Goal: Transaction & Acquisition: Obtain resource

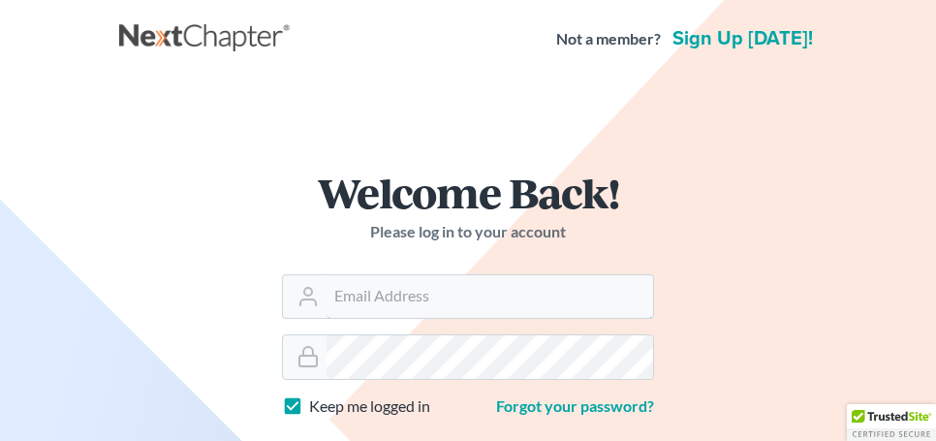
type input "[EMAIL_ADDRESS][DOMAIN_NAME]"
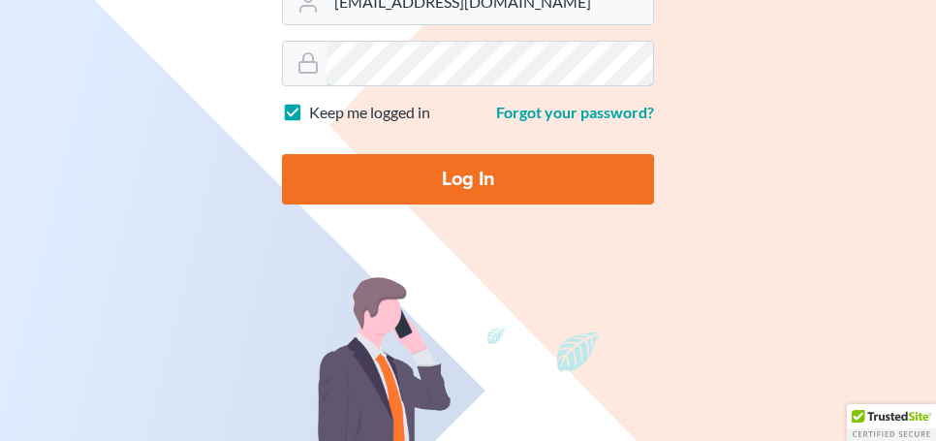
scroll to position [461, 0]
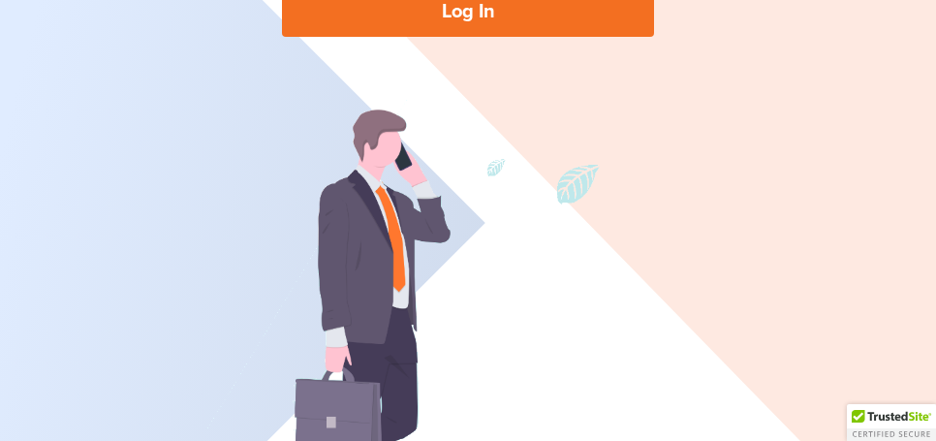
click at [425, 7] on input "Log In" at bounding box center [468, 11] width 372 height 50
type input "Thinking..."
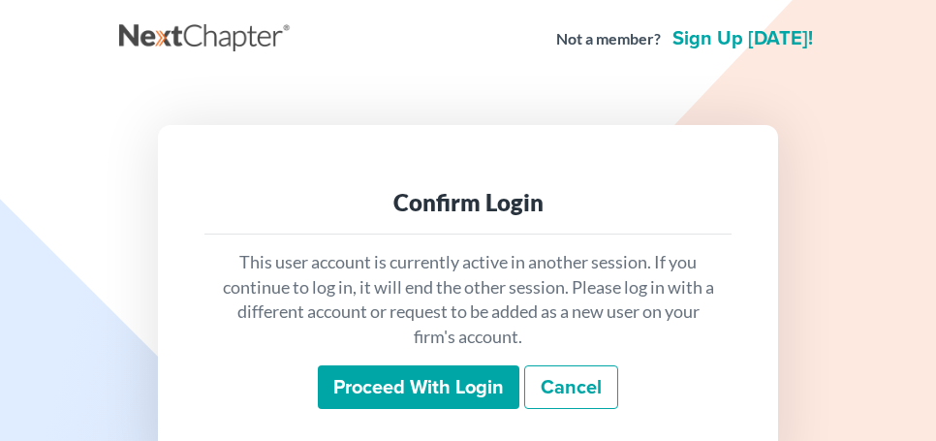
scroll to position [110, 0]
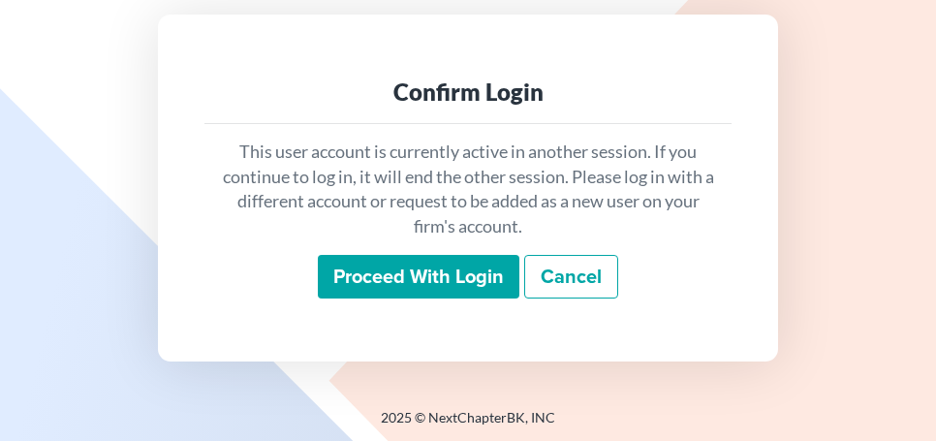
click at [429, 255] on input "Proceed with login" at bounding box center [419, 277] width 202 height 45
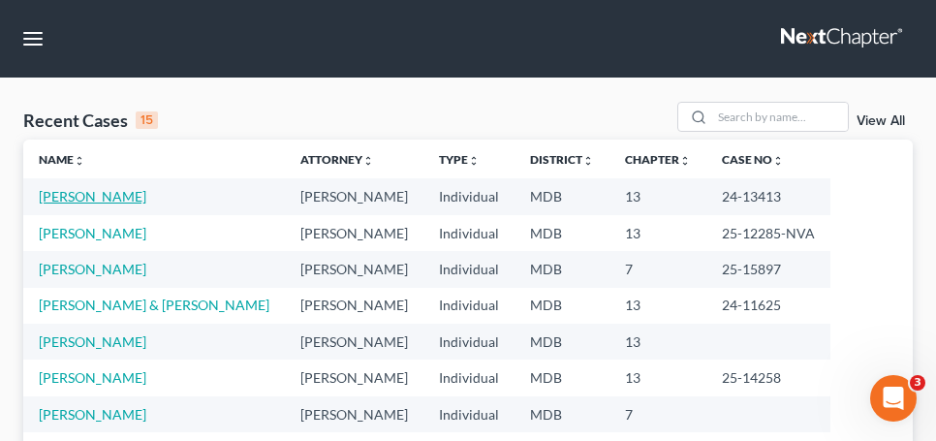
click at [146, 199] on link "Dumonchelle, Joseph" at bounding box center [93, 196] width 108 height 16
select select "6"
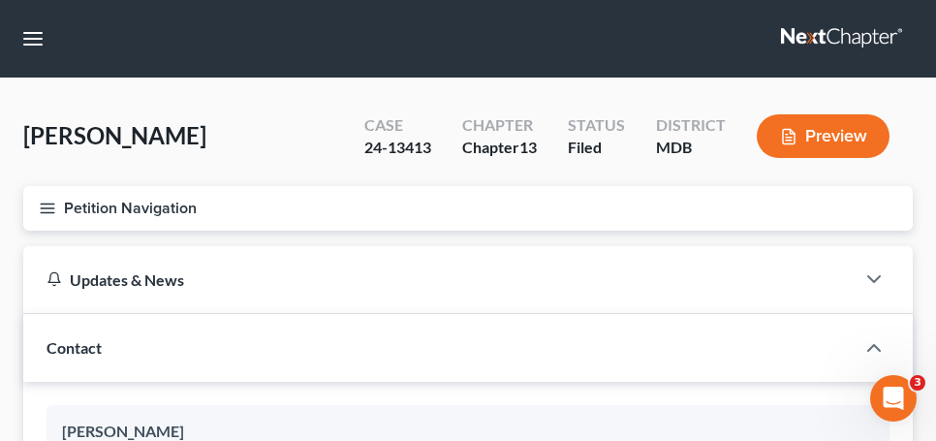
scroll to position [34, 0]
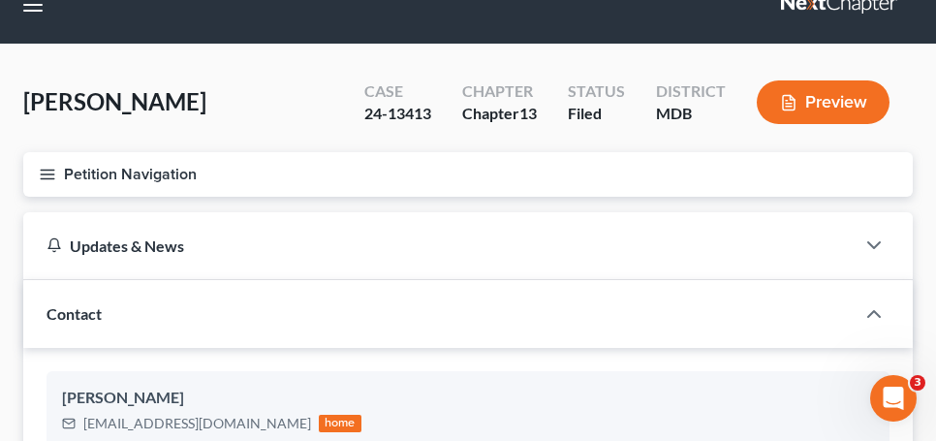
click at [74, 170] on button "Petition Navigation" at bounding box center [468, 174] width 890 height 45
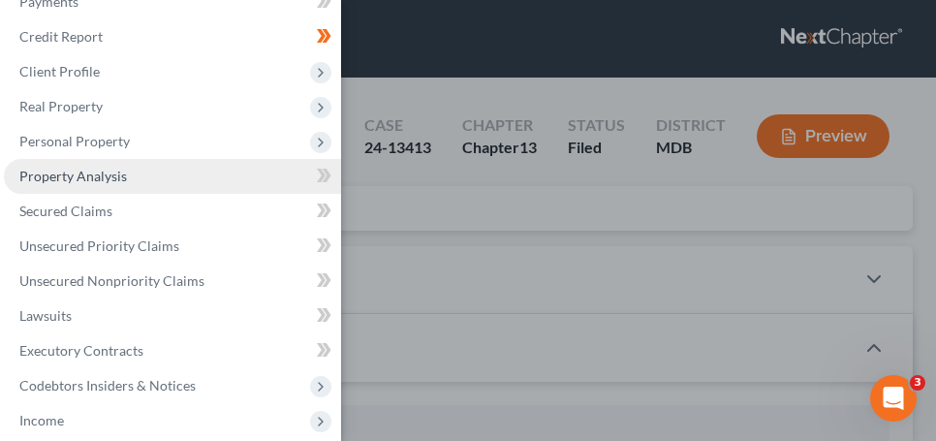
scroll to position [99, 0]
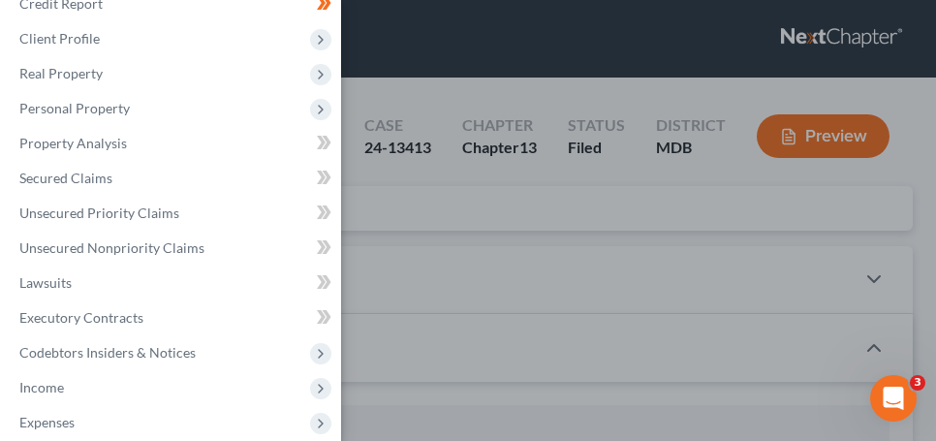
click at [407, 185] on div "Case Dashboard Payments Invoices Payments Payments Credit Report Client Profile" at bounding box center [468, 220] width 936 height 441
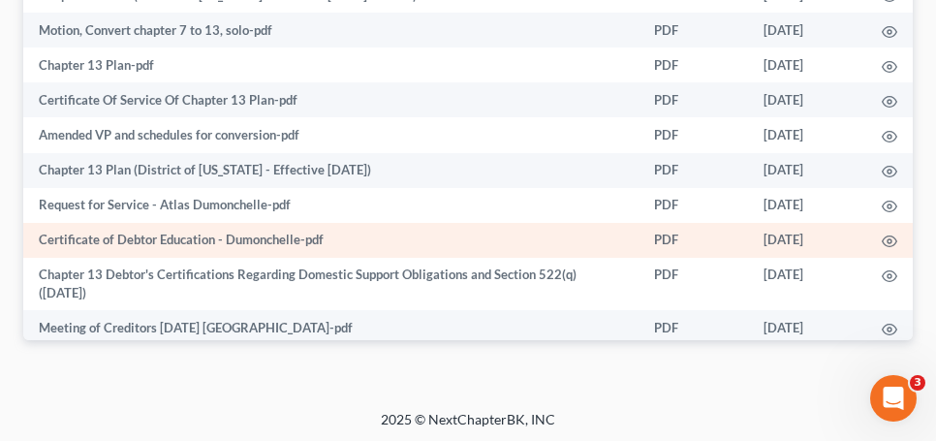
scroll to position [0, 0]
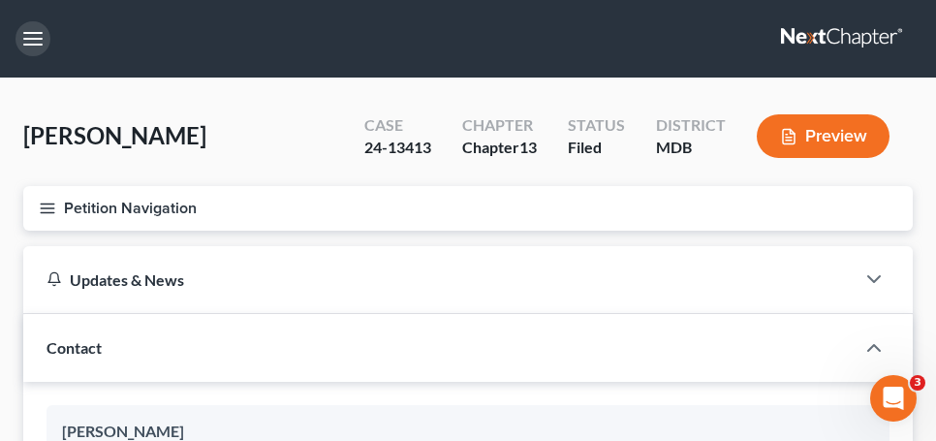
click at [35, 40] on button "button" at bounding box center [33, 38] width 35 height 35
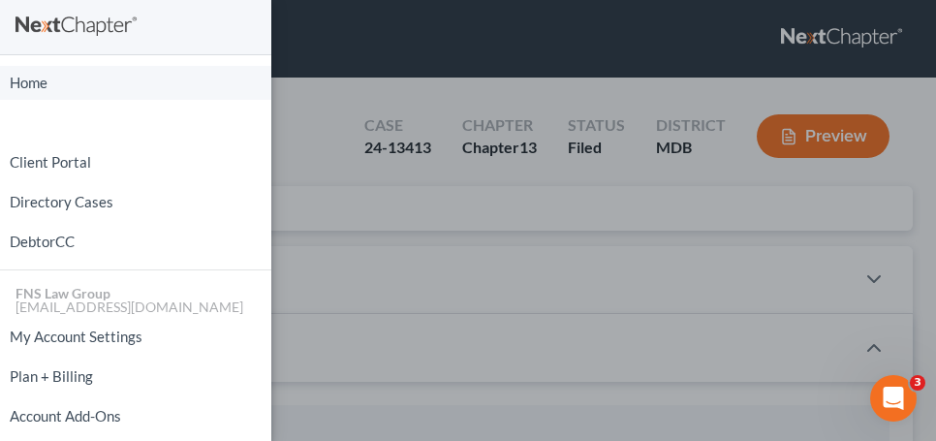
click at [35, 77] on link "Home" at bounding box center [135, 83] width 271 height 34
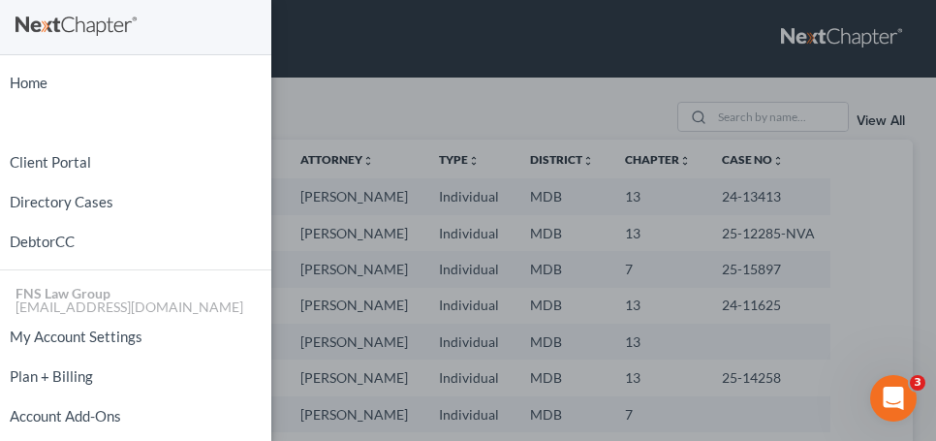
click at [564, 63] on div "Home New Case Client Portal Directory Cases DebtorCC FNS Law Group info@wsherwo…" at bounding box center [468, 220] width 936 height 441
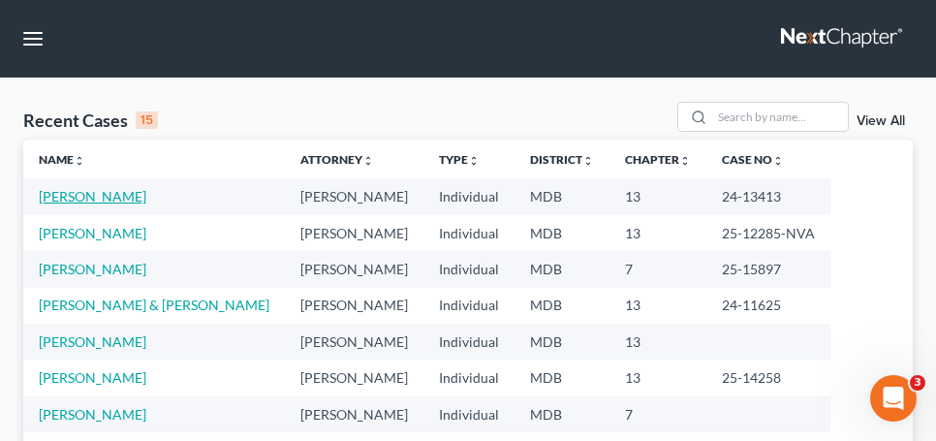
click at [135, 202] on link "Dumonchelle, Joseph" at bounding box center [93, 196] width 108 height 16
select select "6"
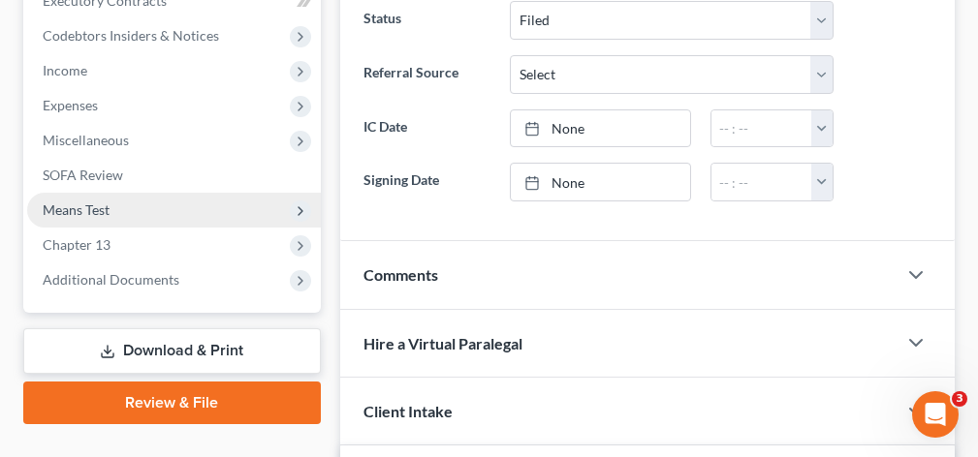
scroll to position [643, 0]
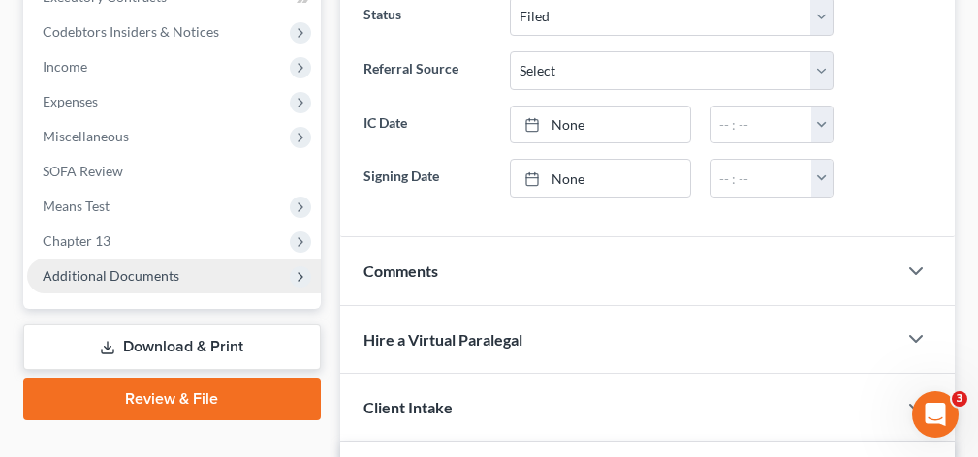
click at [208, 280] on span "Additional Documents" at bounding box center [174, 276] width 294 height 35
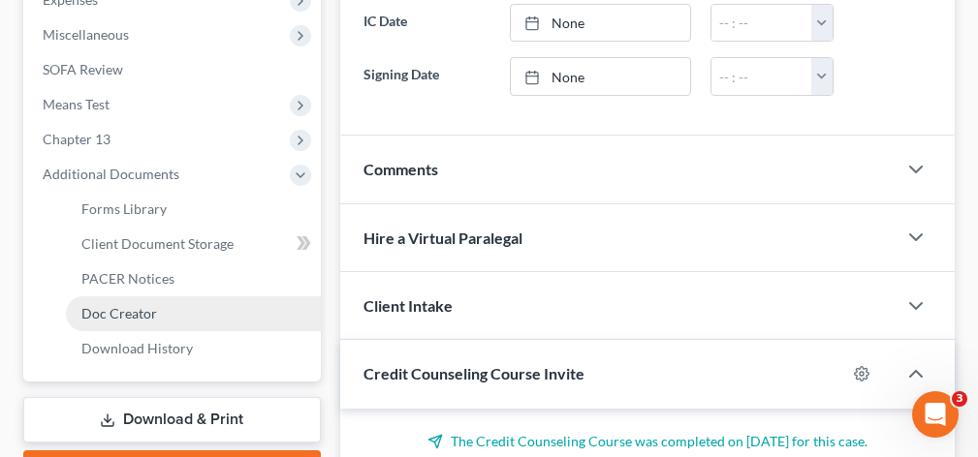
scroll to position [704, 0]
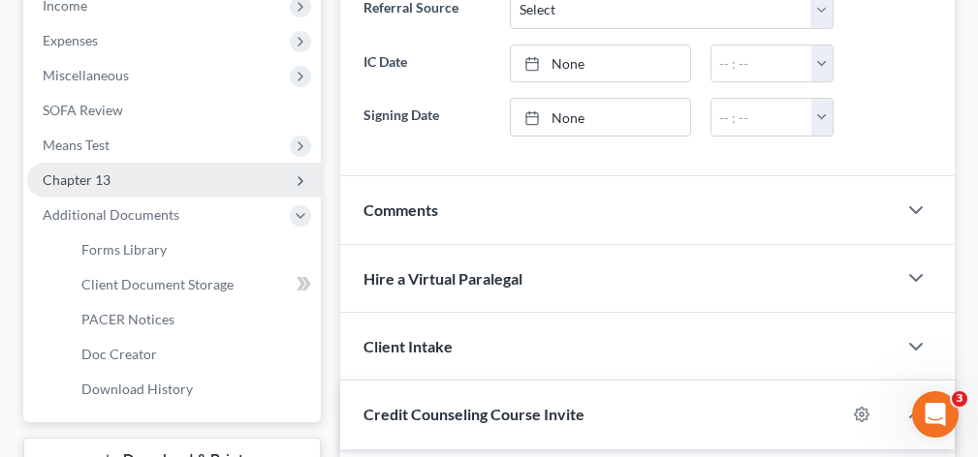
click at [168, 192] on span "Chapter 13" at bounding box center [174, 180] width 294 height 35
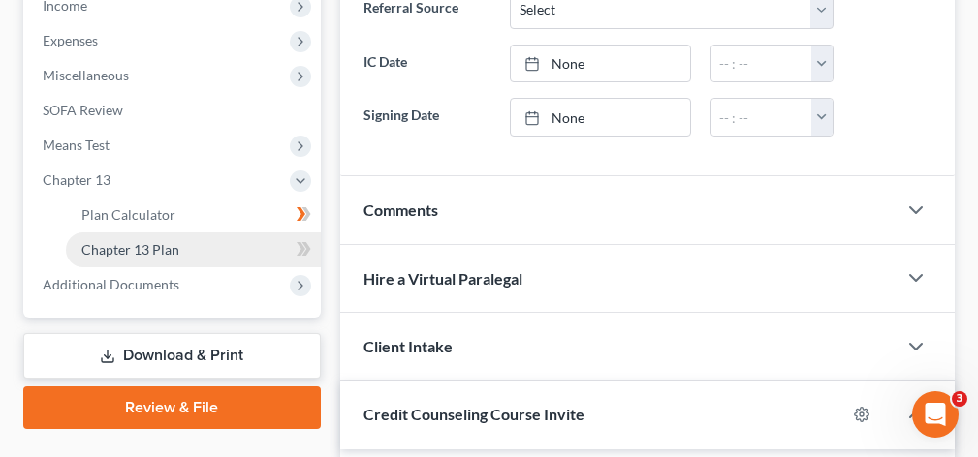
click at [158, 254] on span "Chapter 13 Plan" at bounding box center [130, 249] width 98 height 16
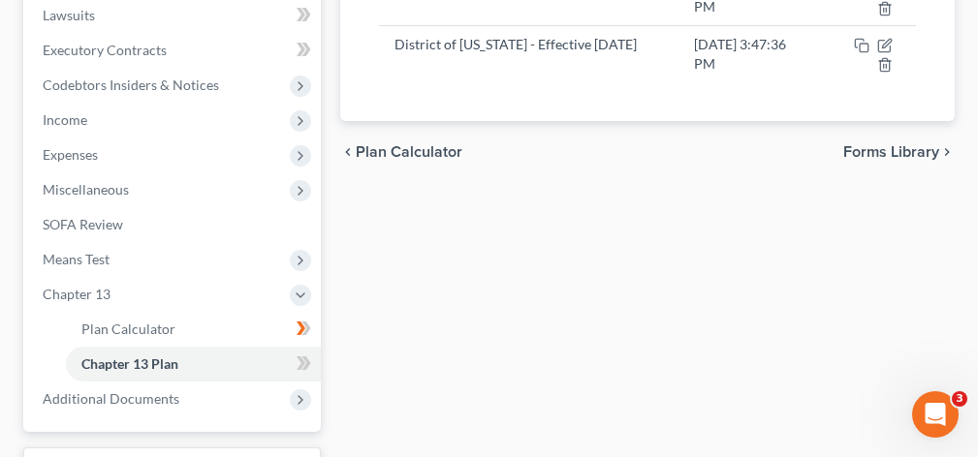
scroll to position [593, 0]
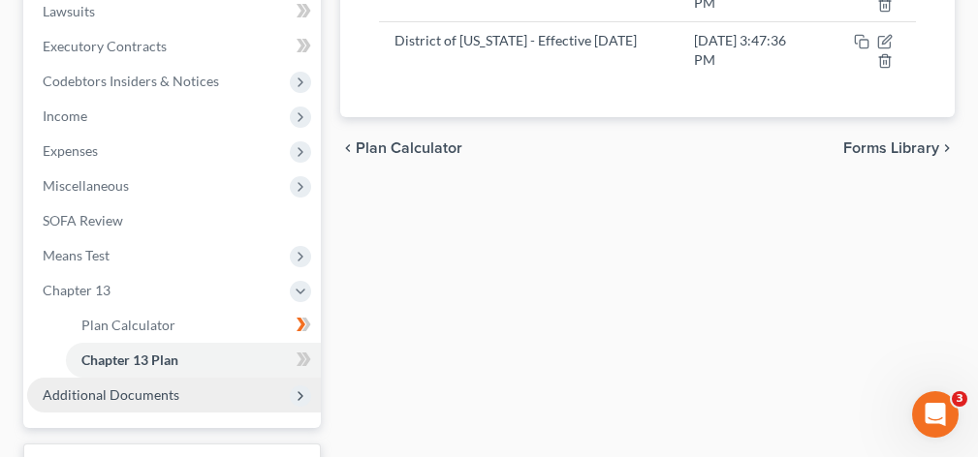
click at [210, 382] on span "Additional Documents" at bounding box center [174, 395] width 294 height 35
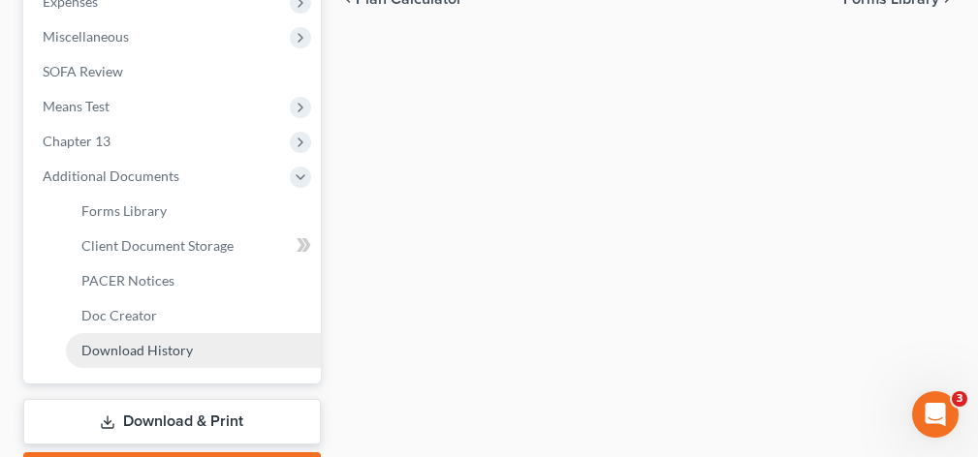
scroll to position [816, 0]
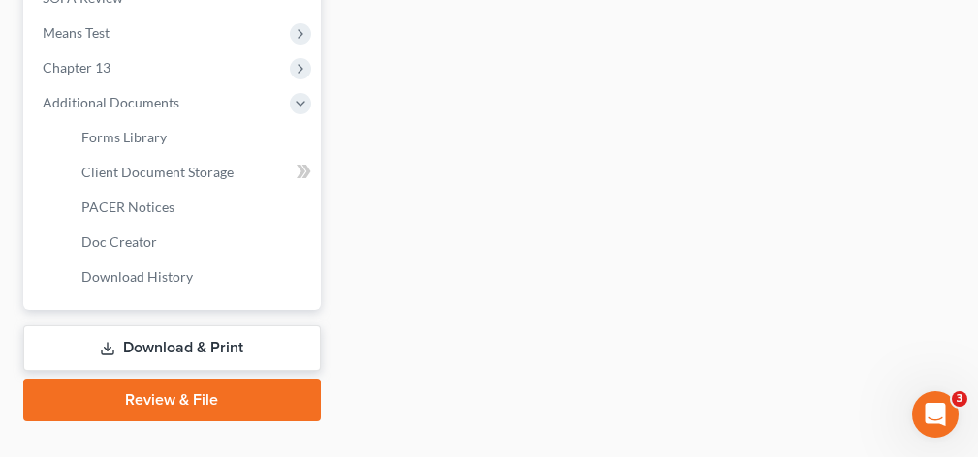
click at [201, 357] on link "Download & Print" at bounding box center [172, 349] width 298 height 46
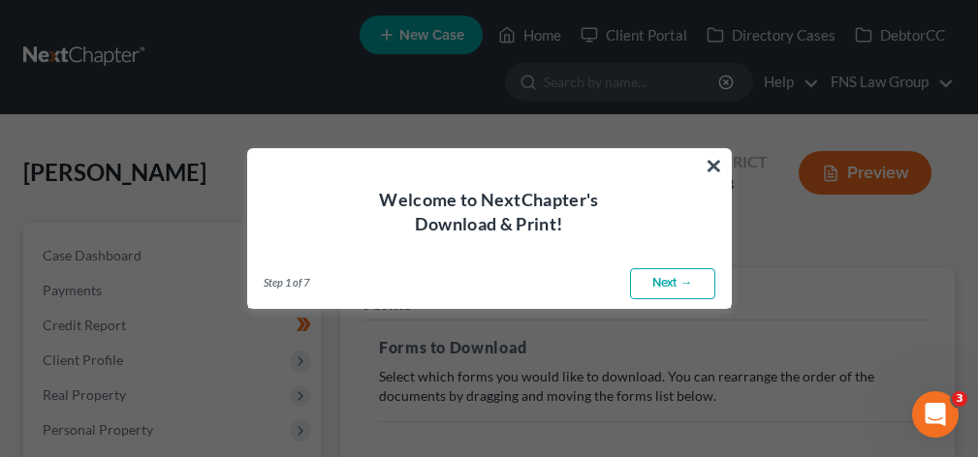
drag, startPoint x: 708, startPoint y: 171, endPoint x: 726, endPoint y: 171, distance: 18.4
click at [708, 171] on button "×" at bounding box center [714, 165] width 18 height 31
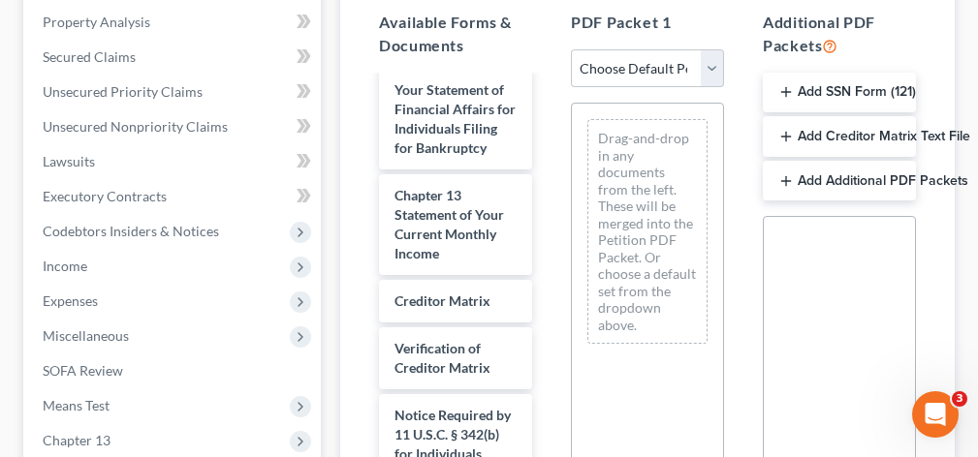
scroll to position [2726, 0]
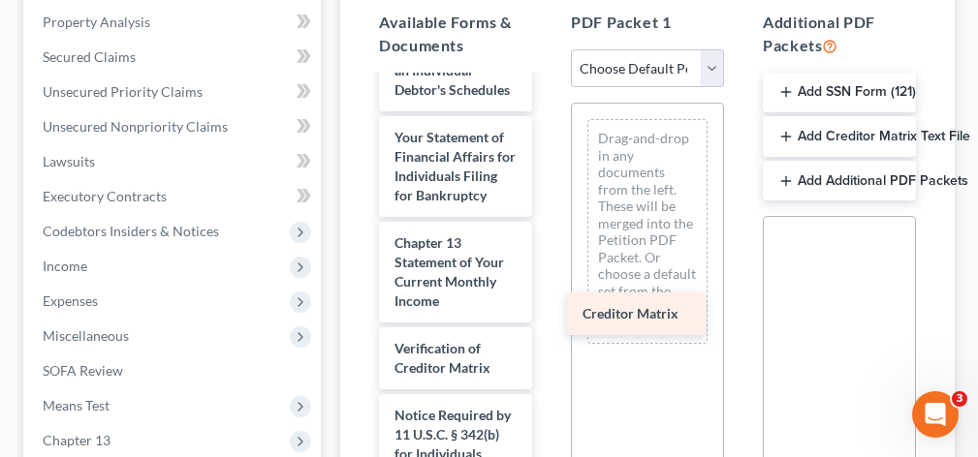
drag, startPoint x: 454, startPoint y: 386, endPoint x: 642, endPoint y: 325, distance: 197.7
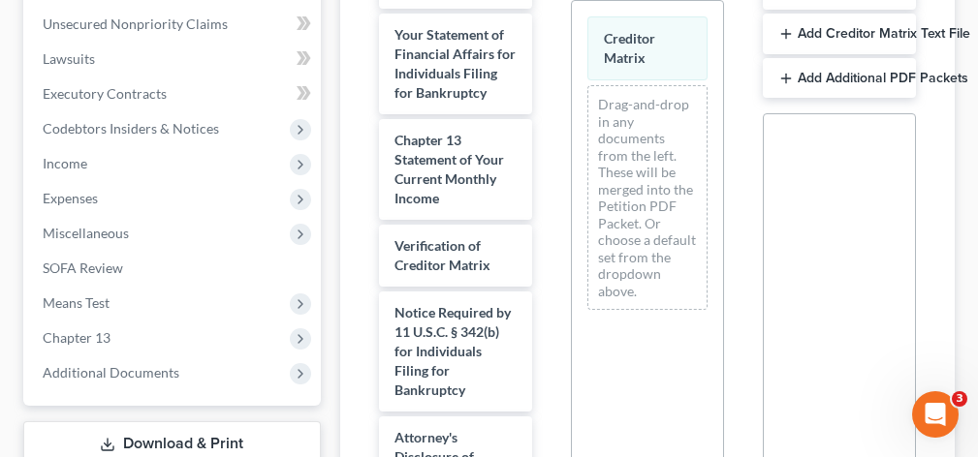
scroll to position [817, 0]
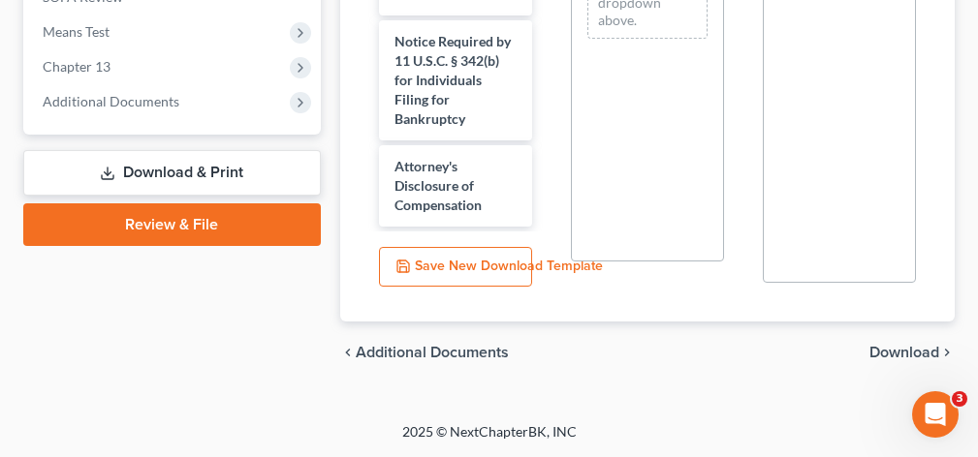
click at [899, 348] on span "Download" at bounding box center [904, 353] width 70 height 16
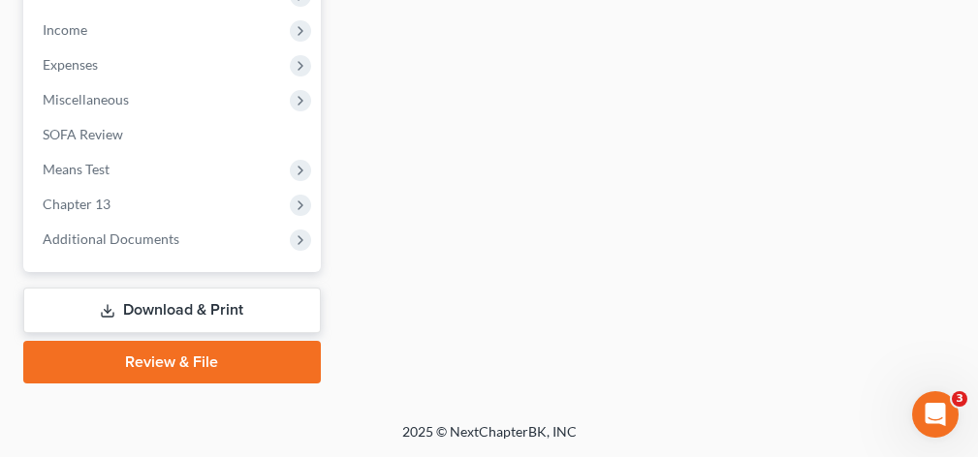
click at [219, 303] on link "Download & Print" at bounding box center [172, 311] width 298 height 46
click at [215, 313] on link "Download & Print" at bounding box center [172, 311] width 298 height 46
click at [187, 311] on link "Download & Print" at bounding box center [172, 311] width 298 height 46
click at [202, 315] on link "Download & Print" at bounding box center [172, 311] width 298 height 46
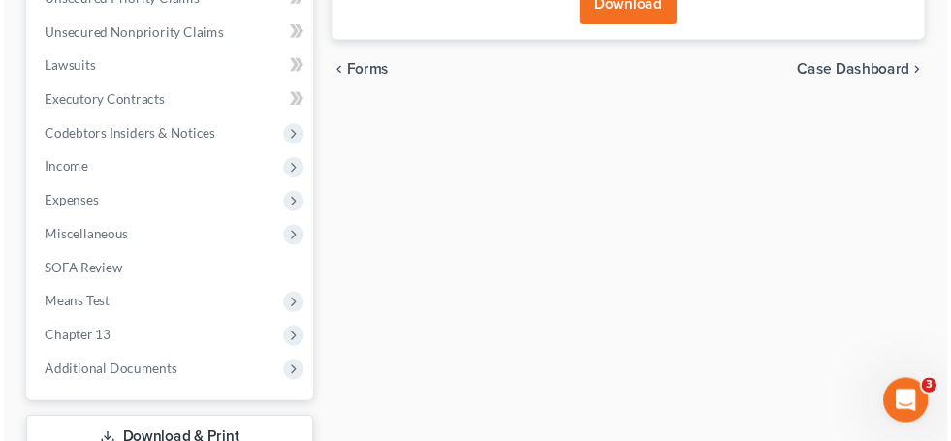
scroll to position [211, 0]
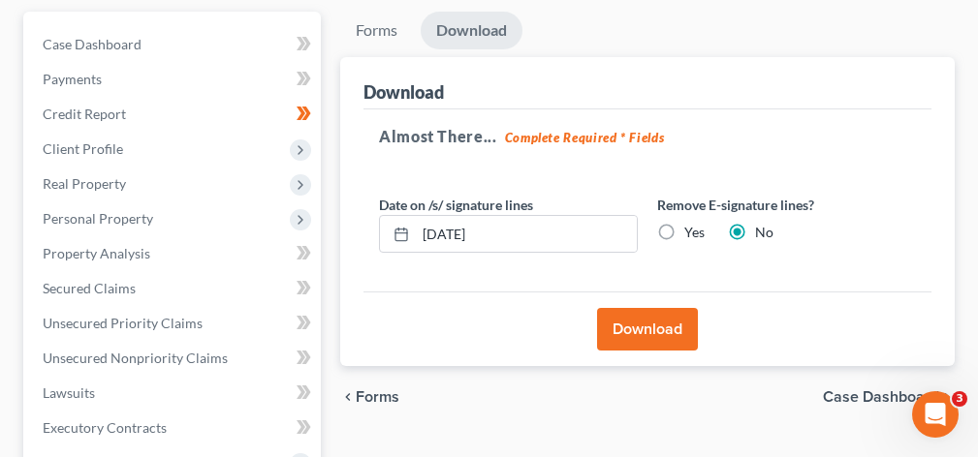
click at [656, 324] on button "Download" at bounding box center [647, 329] width 101 height 43
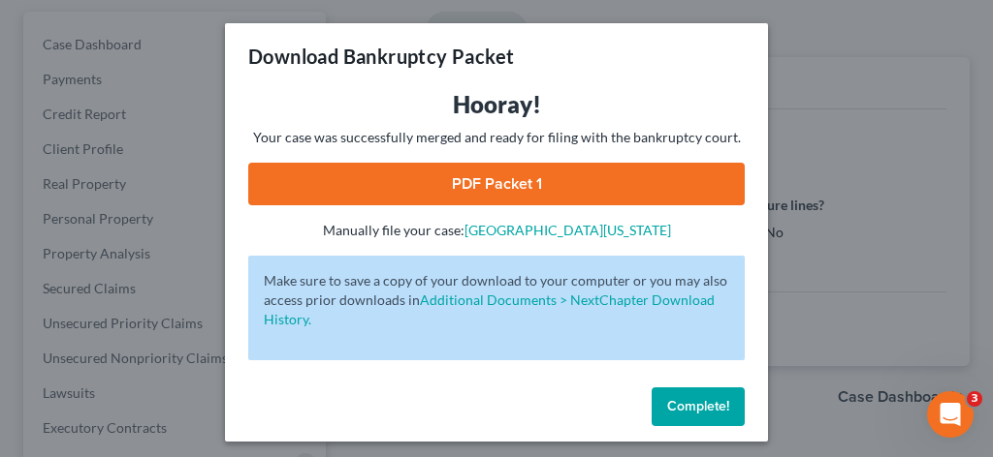
click at [534, 181] on link "PDF Packet 1" at bounding box center [496, 184] width 496 height 43
